Goal: Information Seeking & Learning: Learn about a topic

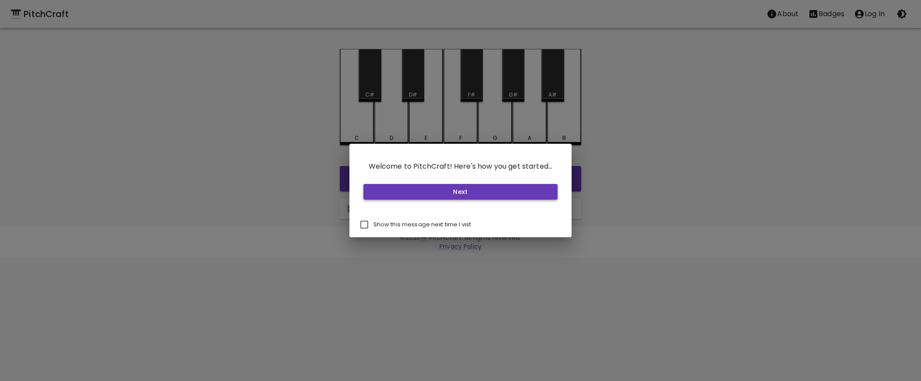
click at [484, 195] on button "Next" at bounding box center [461, 192] width 195 height 16
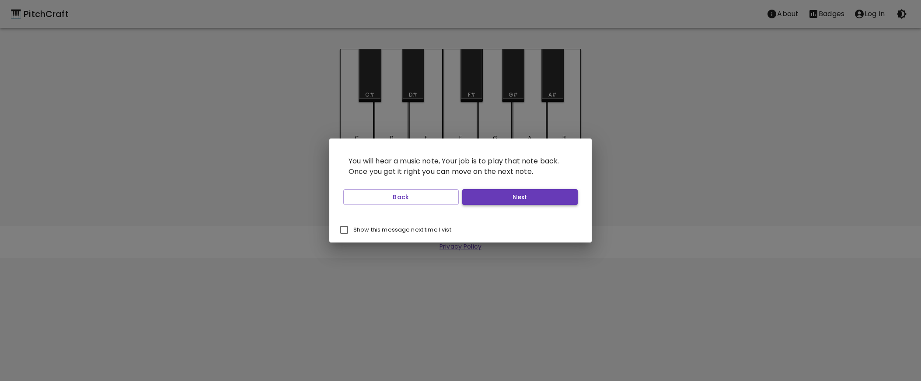
click at [512, 199] on button "Next" at bounding box center [519, 197] width 115 height 16
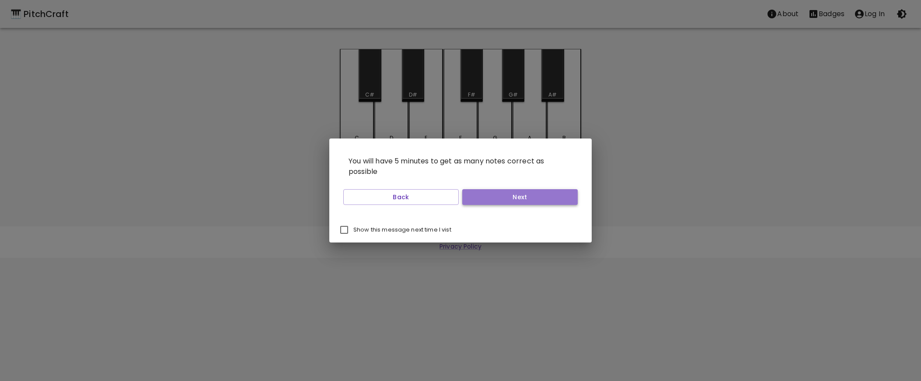
click at [514, 199] on button "Next" at bounding box center [519, 197] width 115 height 16
click at [514, 199] on button "Start Playing" at bounding box center [519, 197] width 115 height 16
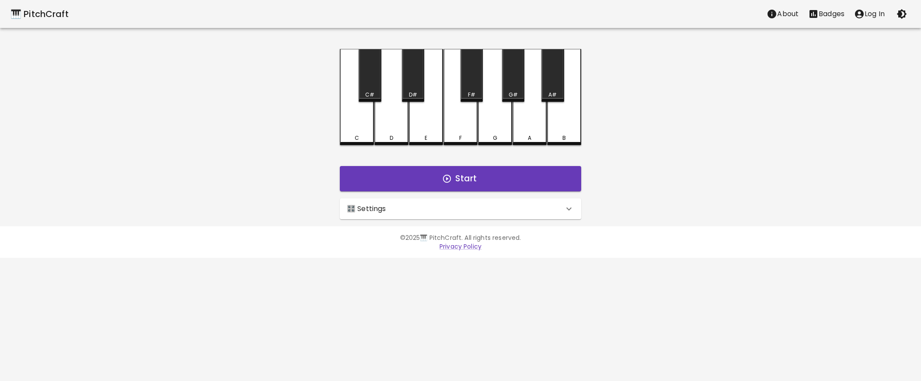
click at [420, 209] on div "🎛️ Settings" at bounding box center [455, 209] width 217 height 10
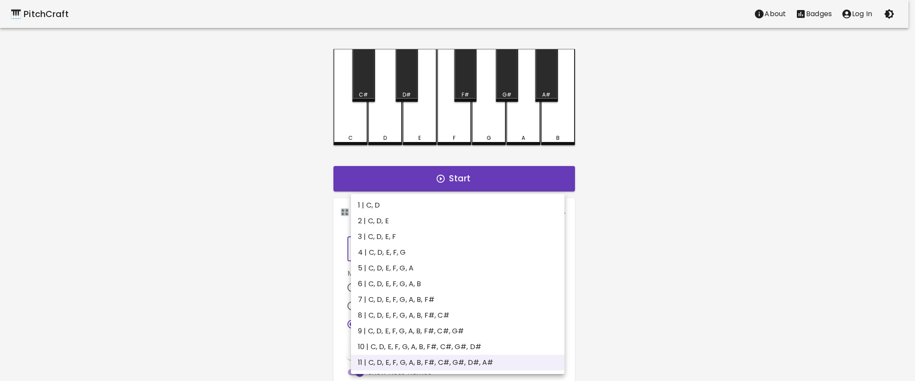
click at [517, 249] on body "🎹 PitchCraft About Badges Log In C C# D D# E F F# G G# A A# B Start 🎛️ Settings…" at bounding box center [457, 265] width 915 height 530
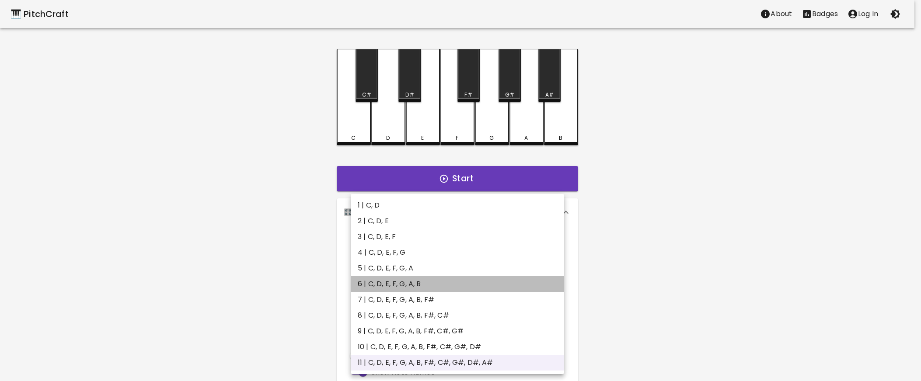
click at [448, 279] on li "6 | C, D, E, F, G, A, B" at bounding box center [457, 284] width 213 height 16
type input "11"
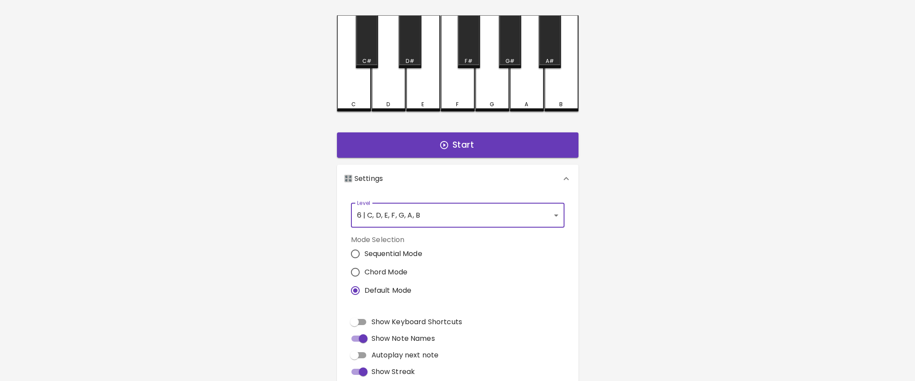
scroll to position [45, 0]
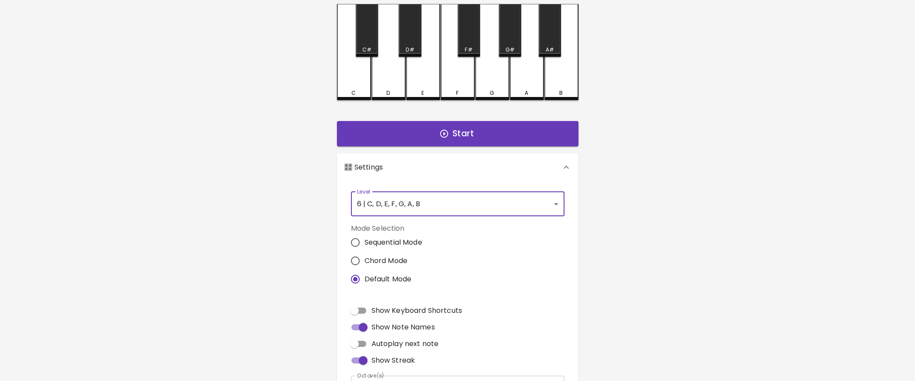
click at [391, 310] on span "Show Keyboard Shortcuts" at bounding box center [416, 311] width 91 height 10
click at [379, 310] on input "Show Keyboard Shortcuts" at bounding box center [354, 311] width 50 height 17
checkbox input "true"
click at [453, 129] on button "Start" at bounding box center [457, 133] width 241 height 25
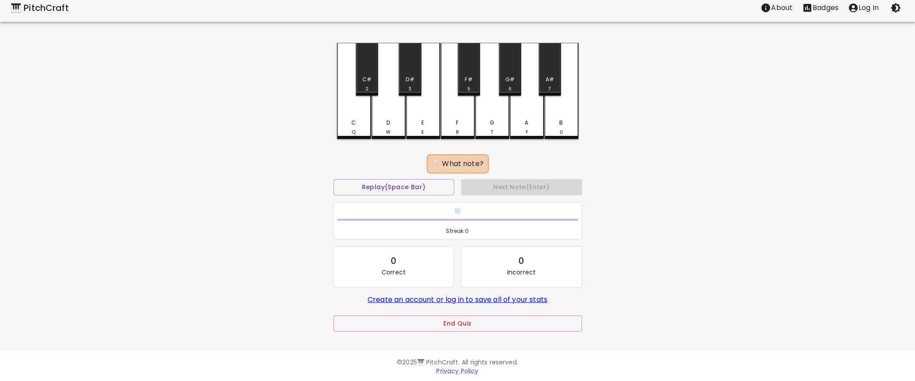
scroll to position [3, 0]
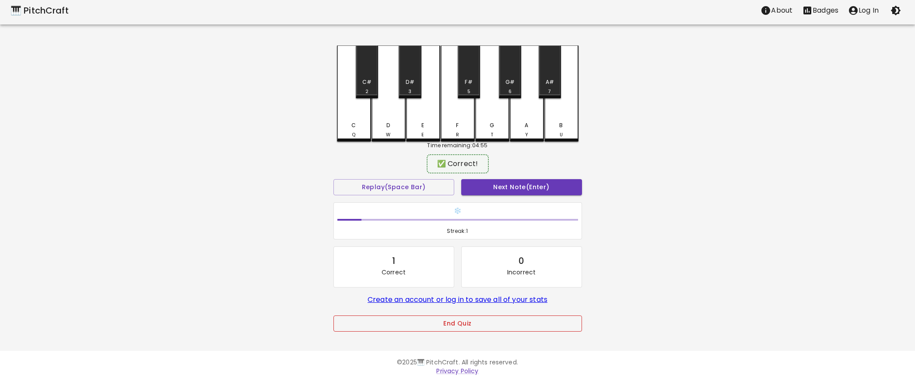
click at [469, 322] on button "End Quiz" at bounding box center [457, 324] width 248 height 16
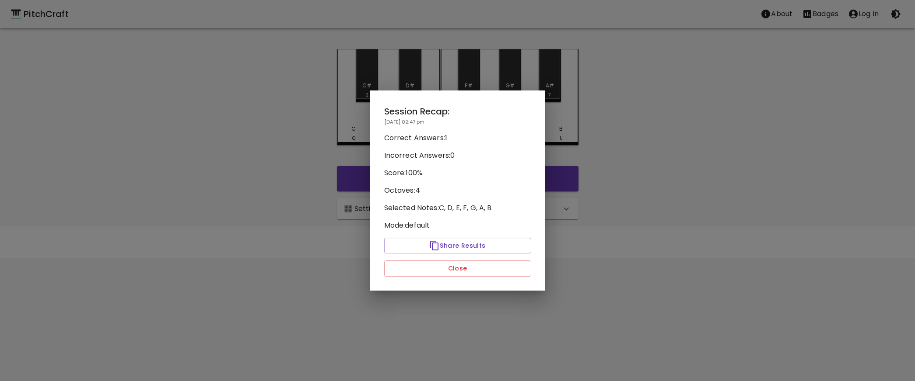
scroll to position [0, 0]
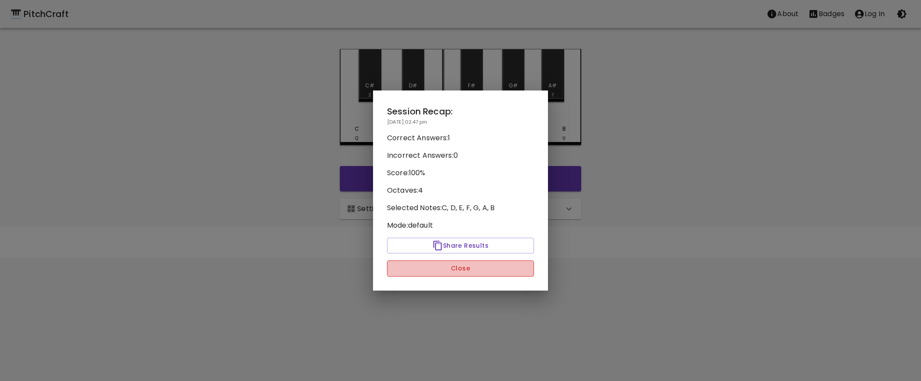
click at [485, 271] on button "Close" at bounding box center [460, 269] width 147 height 16
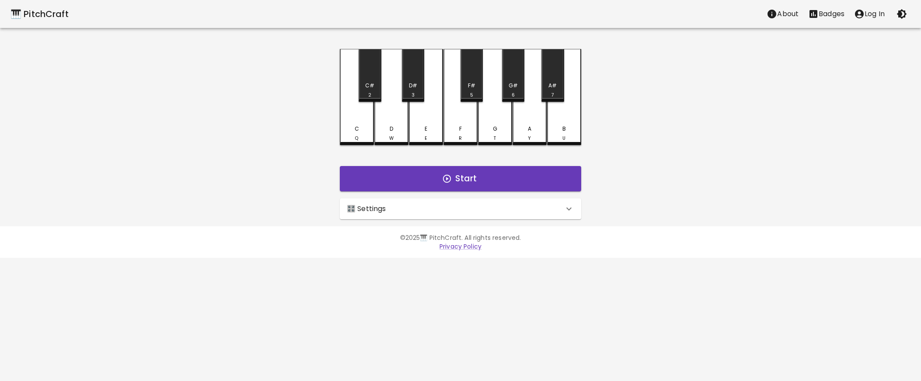
click at [461, 204] on div "🎛️ Settings" at bounding box center [455, 209] width 217 height 10
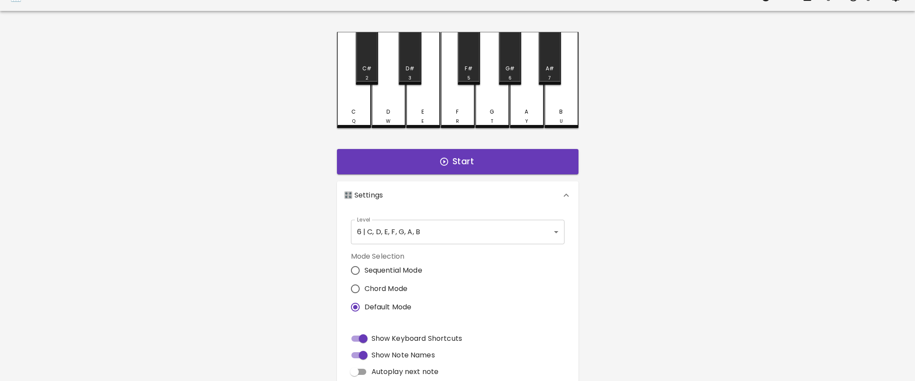
scroll to position [30, 0]
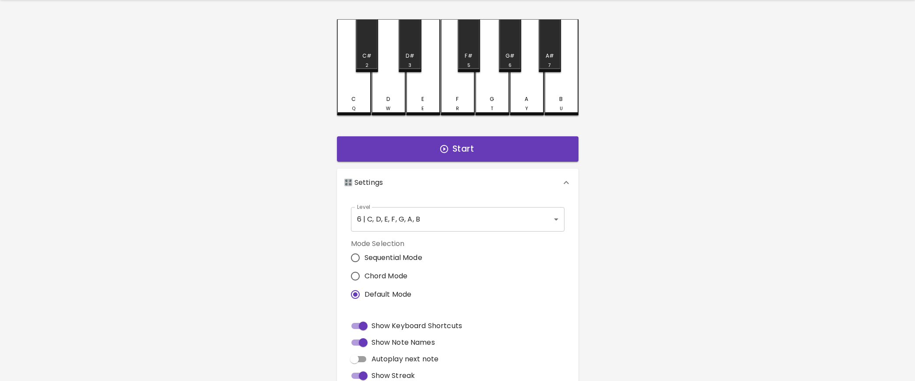
click at [405, 357] on span "Autoplay next note" at bounding box center [404, 359] width 67 height 10
click at [379, 357] on input "Autoplay next note" at bounding box center [354, 359] width 50 height 17
checkbox input "true"
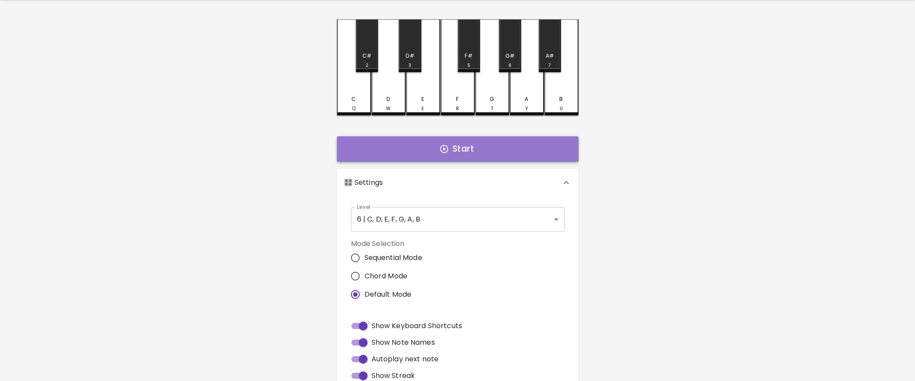
click at [451, 155] on button "Start" at bounding box center [457, 148] width 241 height 25
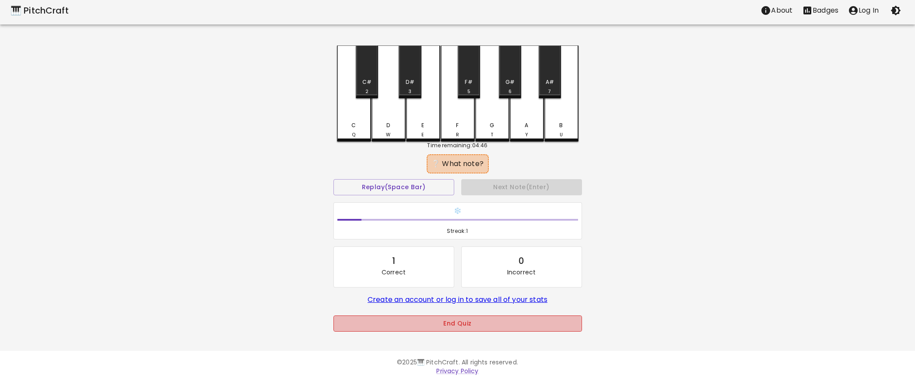
click at [475, 327] on button "End Quiz" at bounding box center [457, 324] width 248 height 16
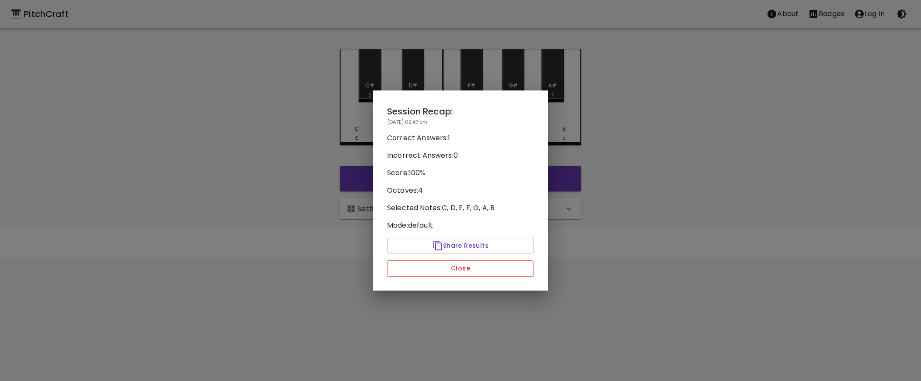
click at [465, 273] on button "Close" at bounding box center [460, 269] width 147 height 16
